Goal: Task Accomplishment & Management: Use online tool/utility

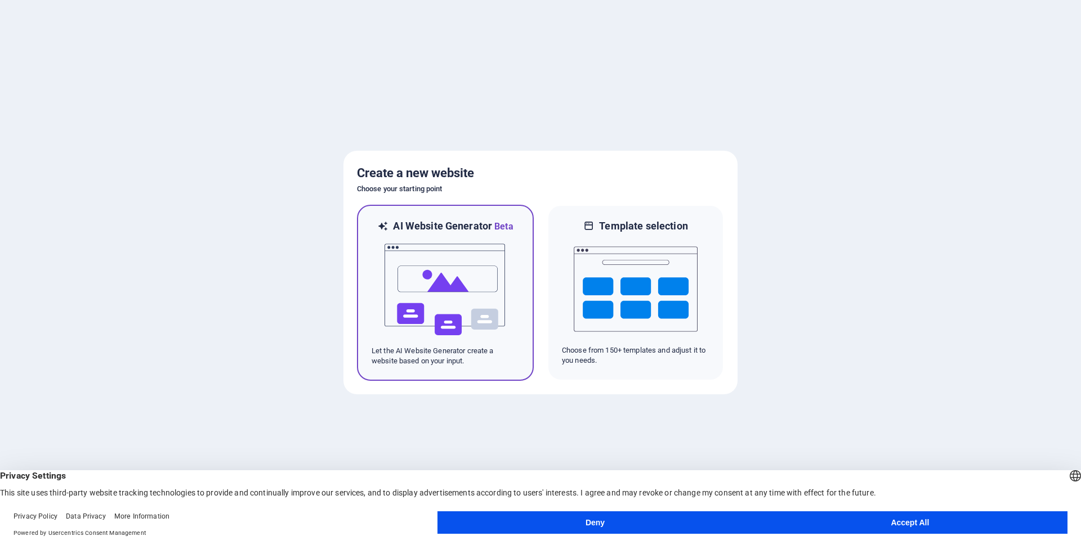
click at [479, 252] on img at bounding box center [445, 290] width 124 height 113
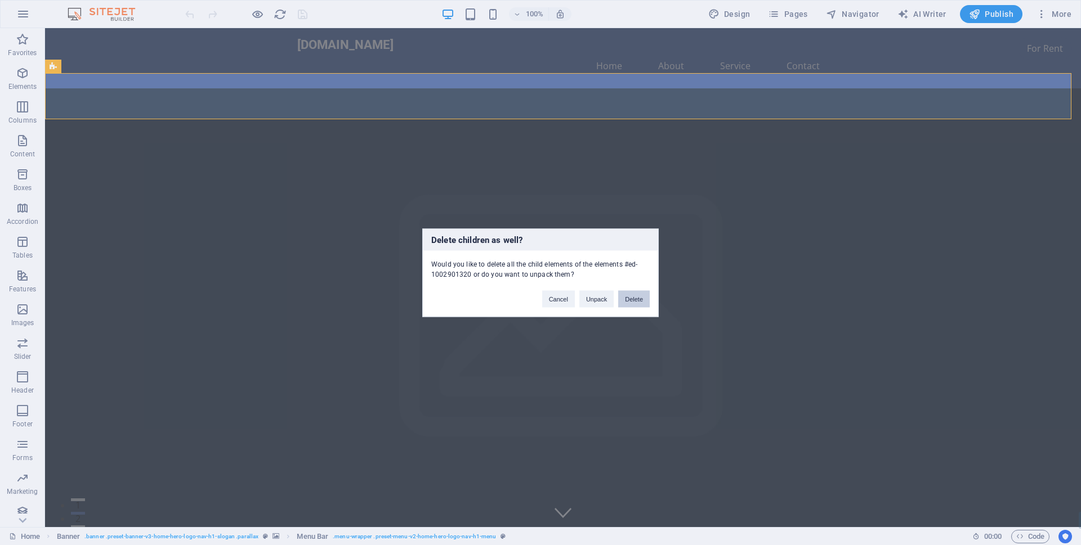
click at [632, 306] on button "Delete" at bounding box center [634, 298] width 32 height 17
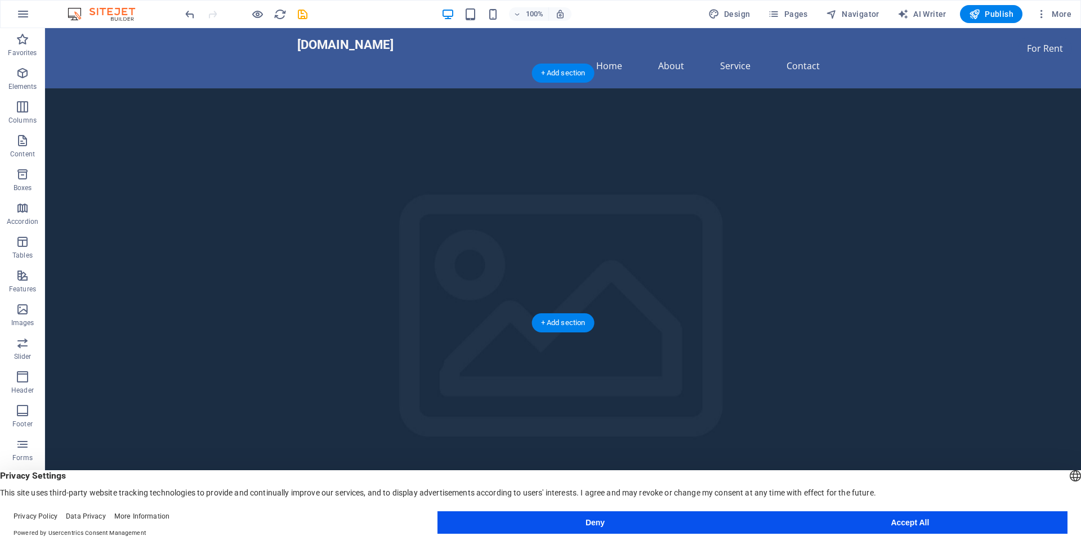
scroll to position [113, 0]
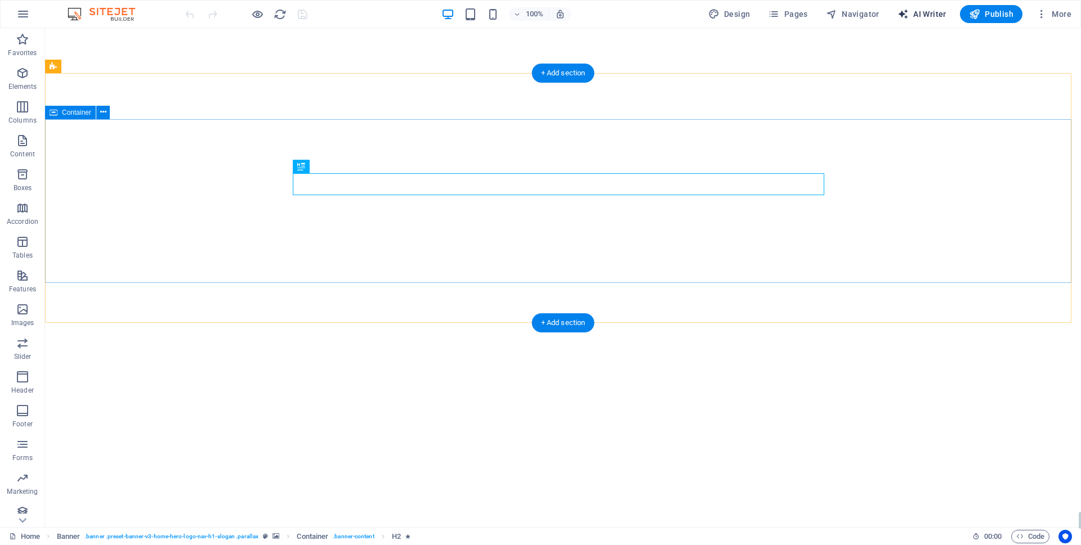
click at [929, 15] on span "AI Writer" at bounding box center [921, 13] width 49 height 11
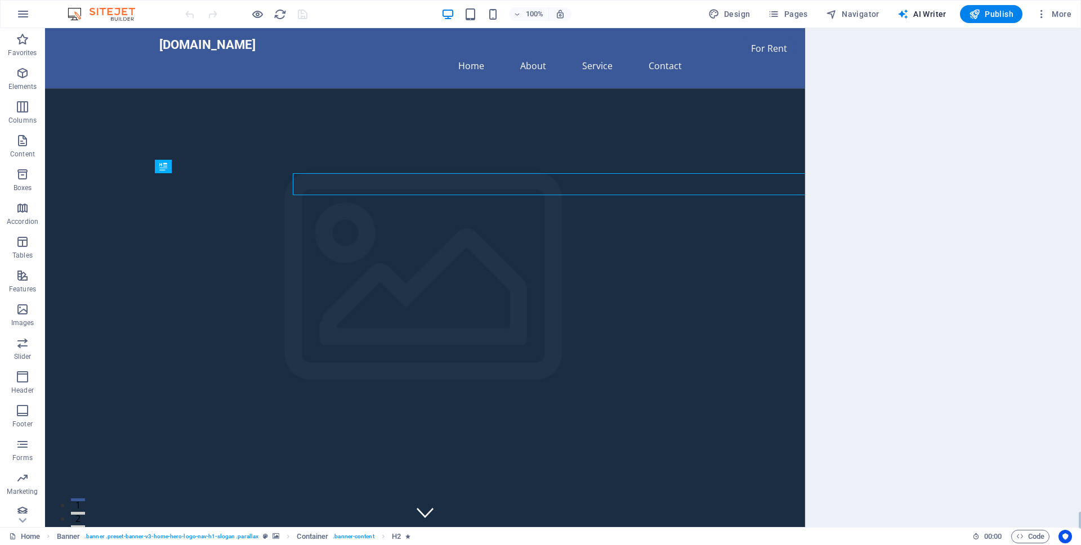
select select "English"
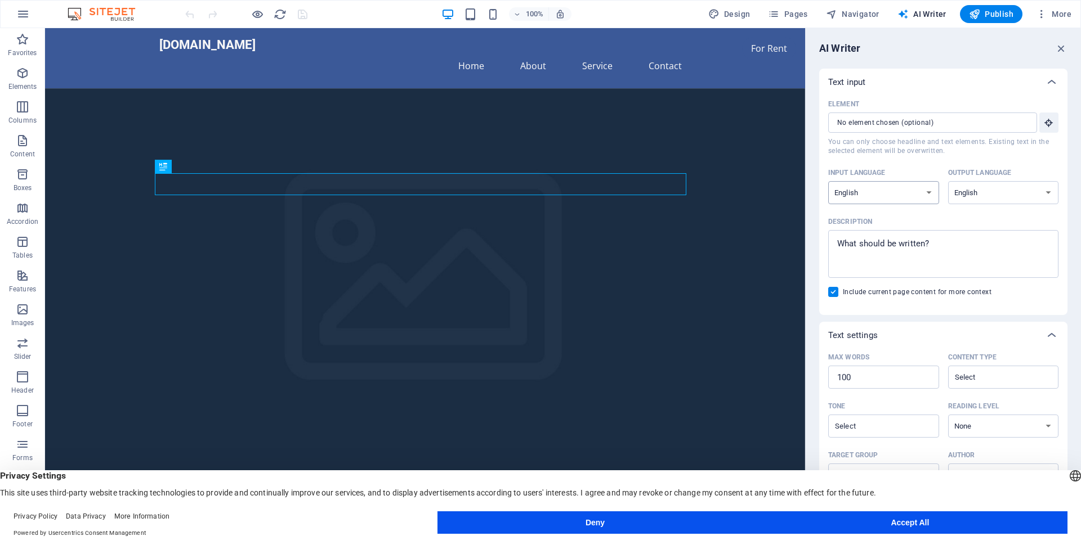
click at [875, 201] on select "Albanian Arabic Armenian Awadhi Azerbaijani Bashkir Basque Belarusian Bengali B…" at bounding box center [883, 192] width 111 height 23
click at [990, 190] on select "Albanian Arabic Armenian Awadhi Azerbaijani Bashkir Basque Belarusian Bengali B…" at bounding box center [1003, 192] width 111 height 23
type textarea "x"
click at [895, 258] on textarea "Description x ​" at bounding box center [943, 254] width 219 height 37
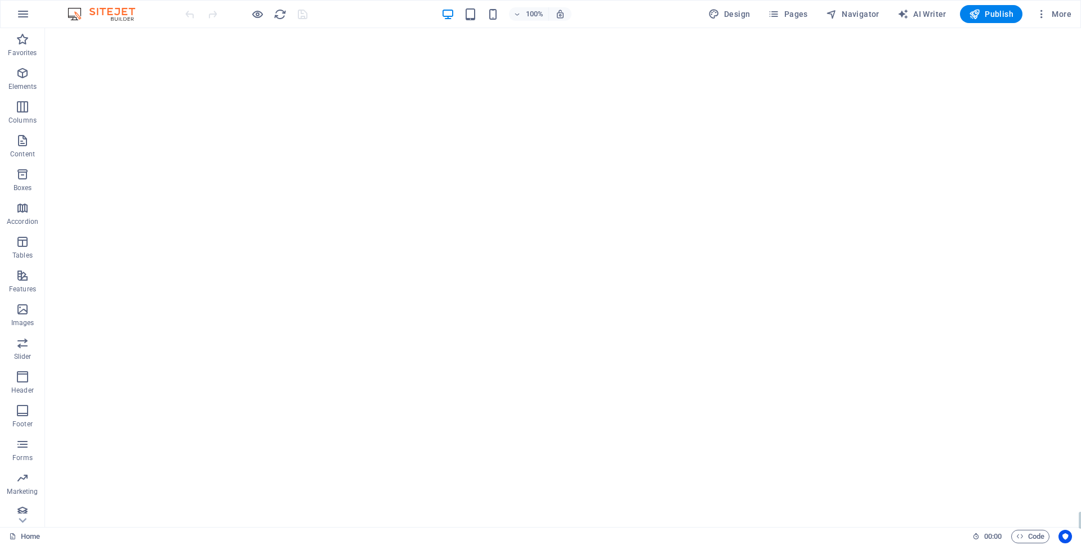
click at [120, 16] on img at bounding box center [107, 14] width 84 height 14
click at [114, 12] on img at bounding box center [107, 14] width 84 height 14
click at [280, 15] on icon "reload" at bounding box center [280, 14] width 13 height 13
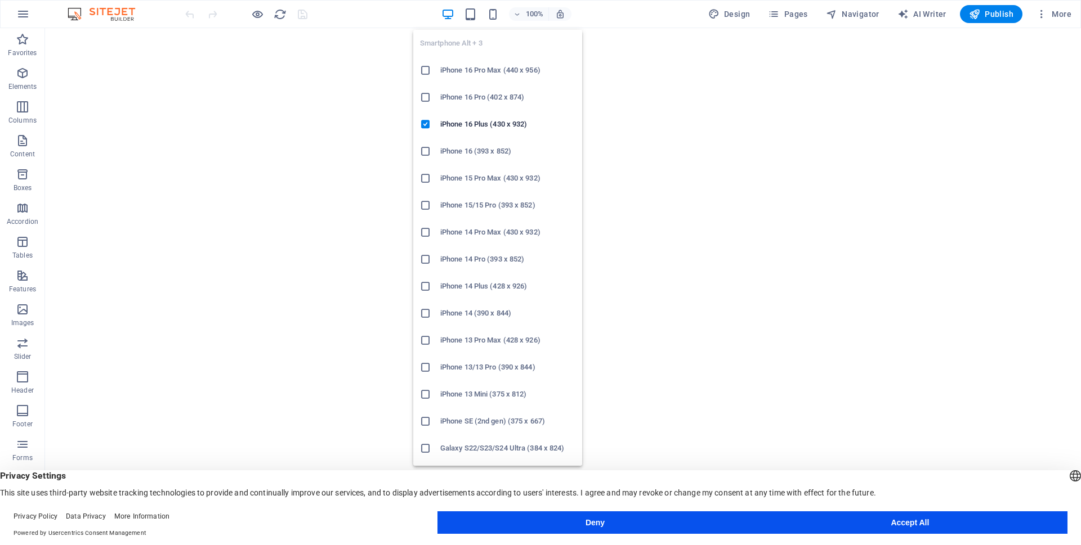
click at [422, 346] on icon at bounding box center [425, 340] width 11 height 11
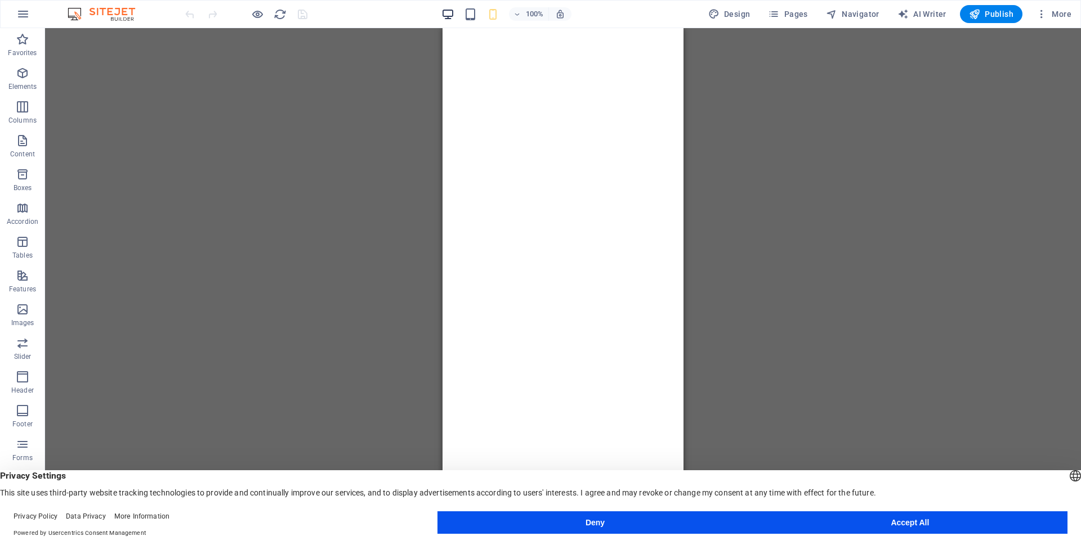
click at [448, 9] on icon "button" at bounding box center [447, 14] width 13 height 13
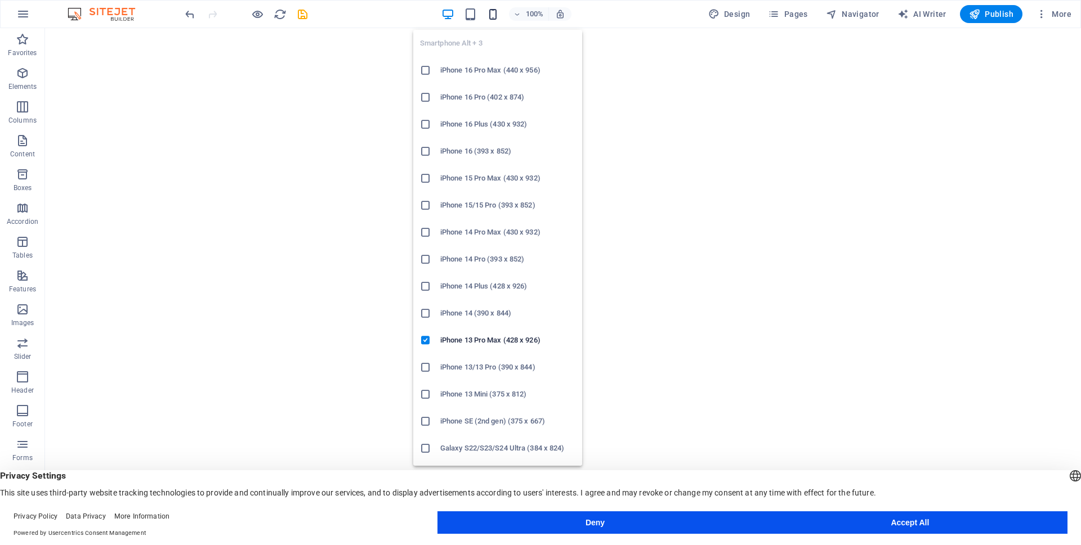
click at [486, 17] on icon "button" at bounding box center [492, 14] width 13 height 13
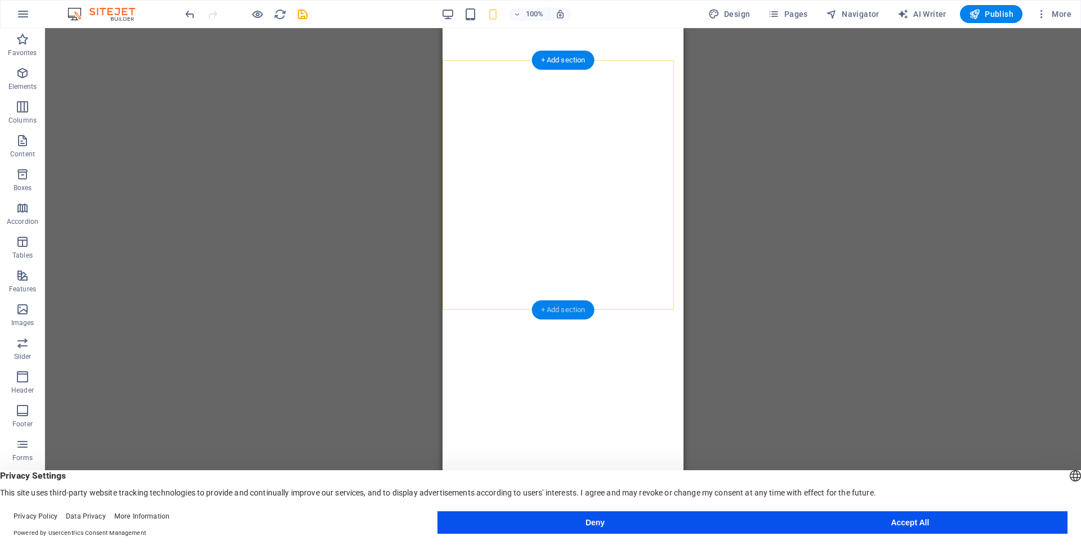
click at [578, 310] on div "+ Add section" at bounding box center [563, 310] width 62 height 19
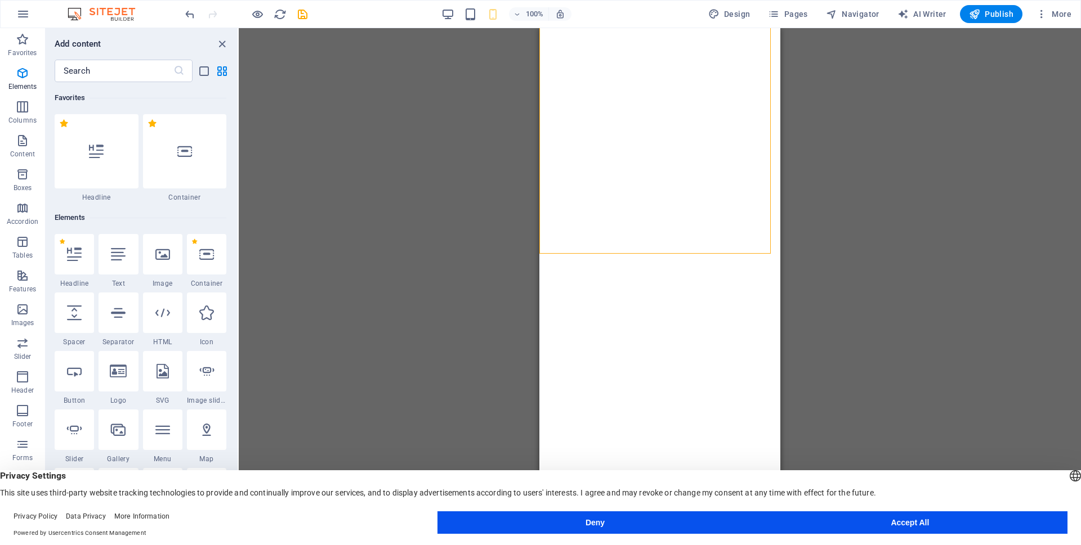
scroll to position [1970, 0]
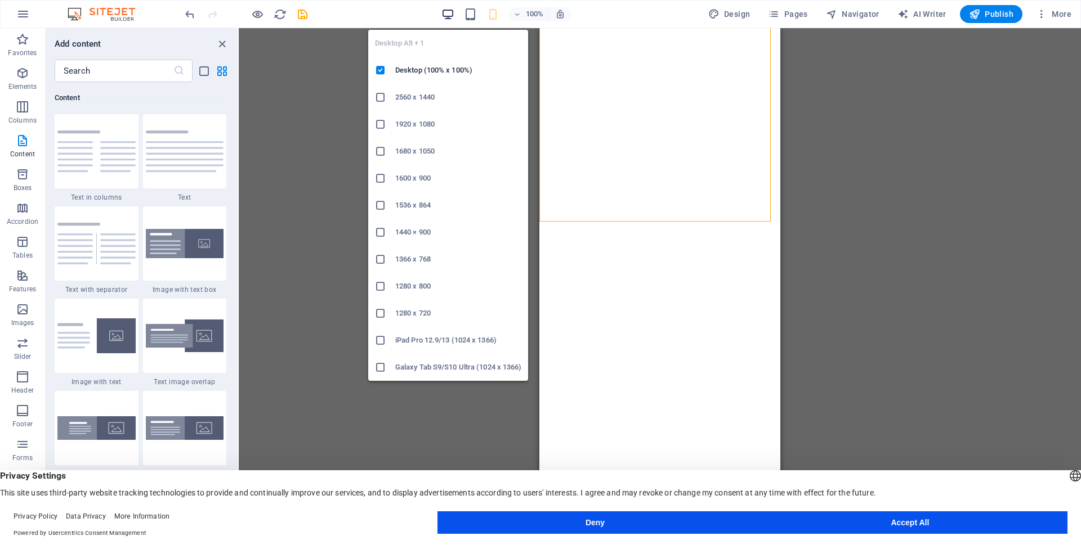
click at [444, 12] on icon "button" at bounding box center [447, 14] width 13 height 13
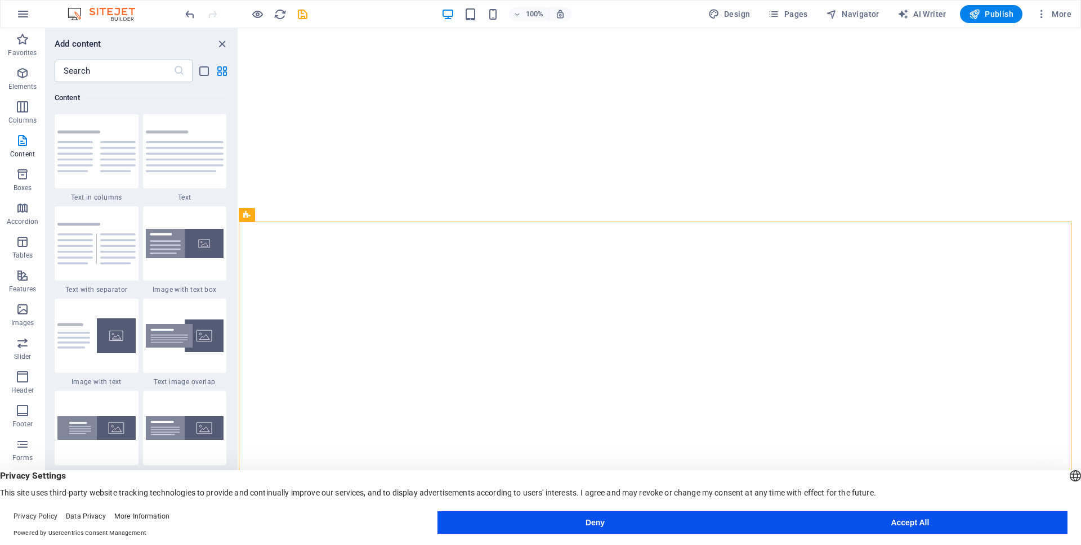
click at [220, 51] on div "Add content ​ Favorites 1 Star Headline 1 Star Container Elements 1 Star Headli…" at bounding box center [142, 277] width 192 height 499
click at [219, 43] on icon "close panel" at bounding box center [222, 44] width 13 height 13
